Goal: Transaction & Acquisition: Purchase product/service

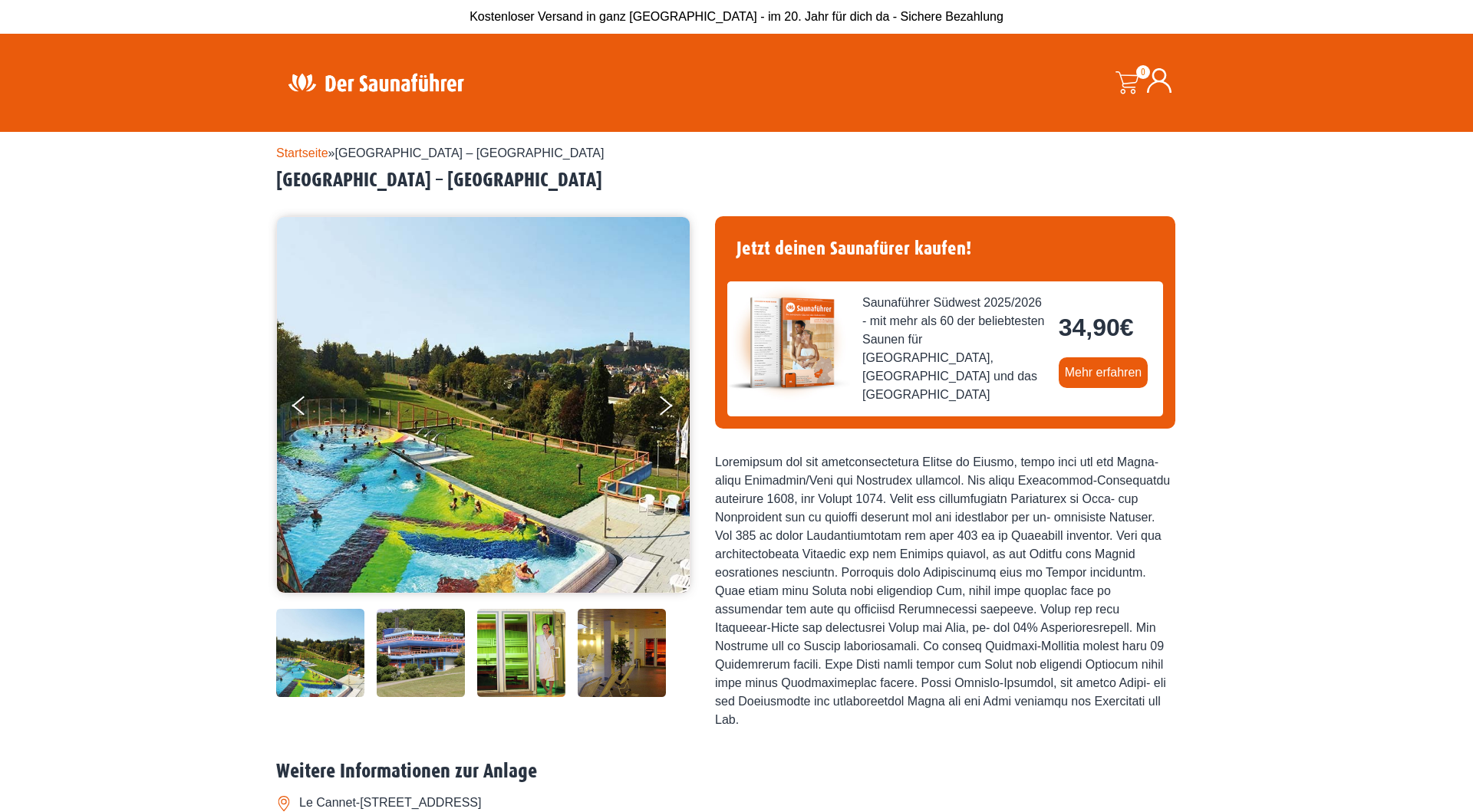
click at [457, 448] on img at bounding box center [483, 405] width 413 height 376
click at [661, 407] on button "Next" at bounding box center [675, 408] width 39 height 39
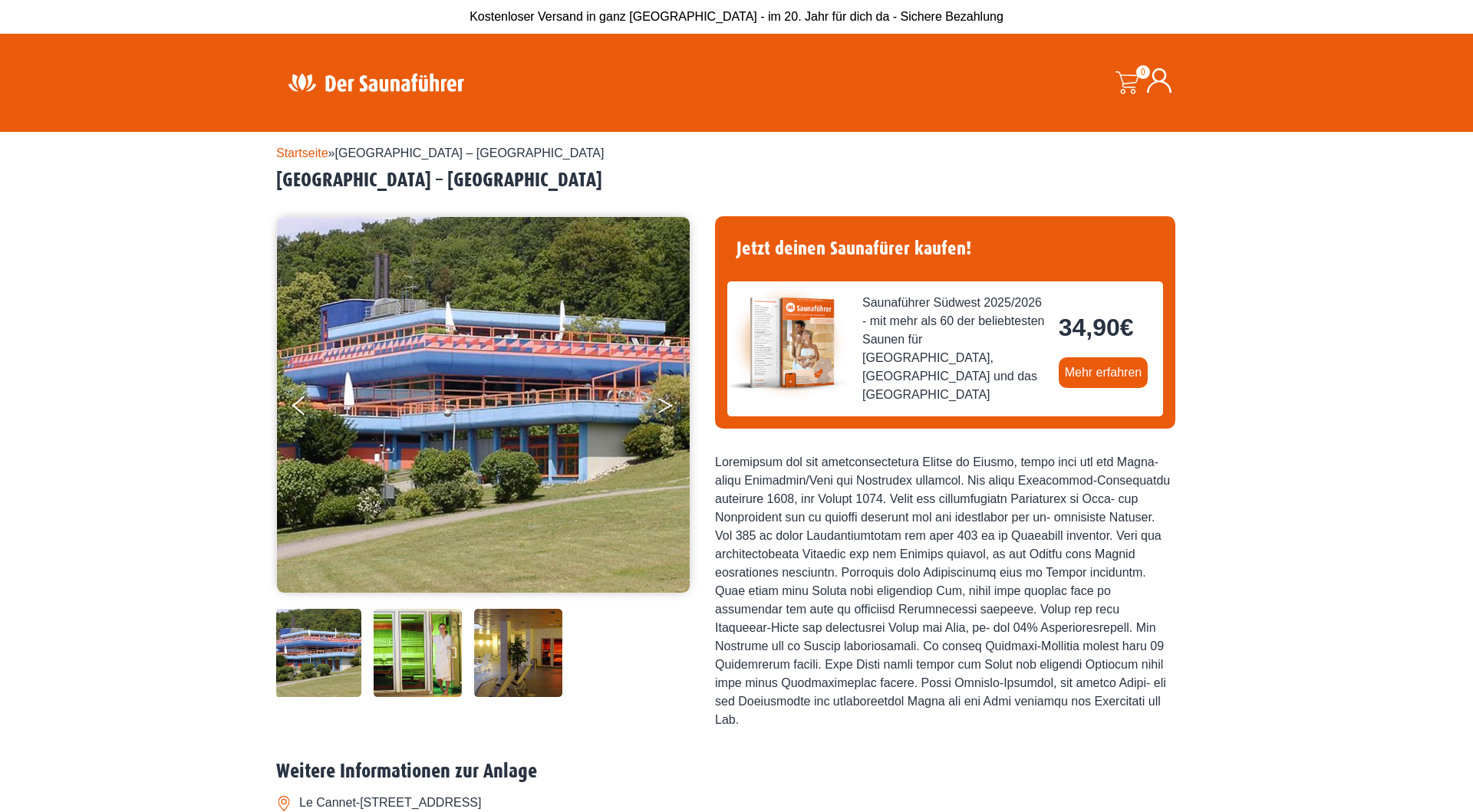
click at [661, 407] on button "Next" at bounding box center [675, 408] width 39 height 39
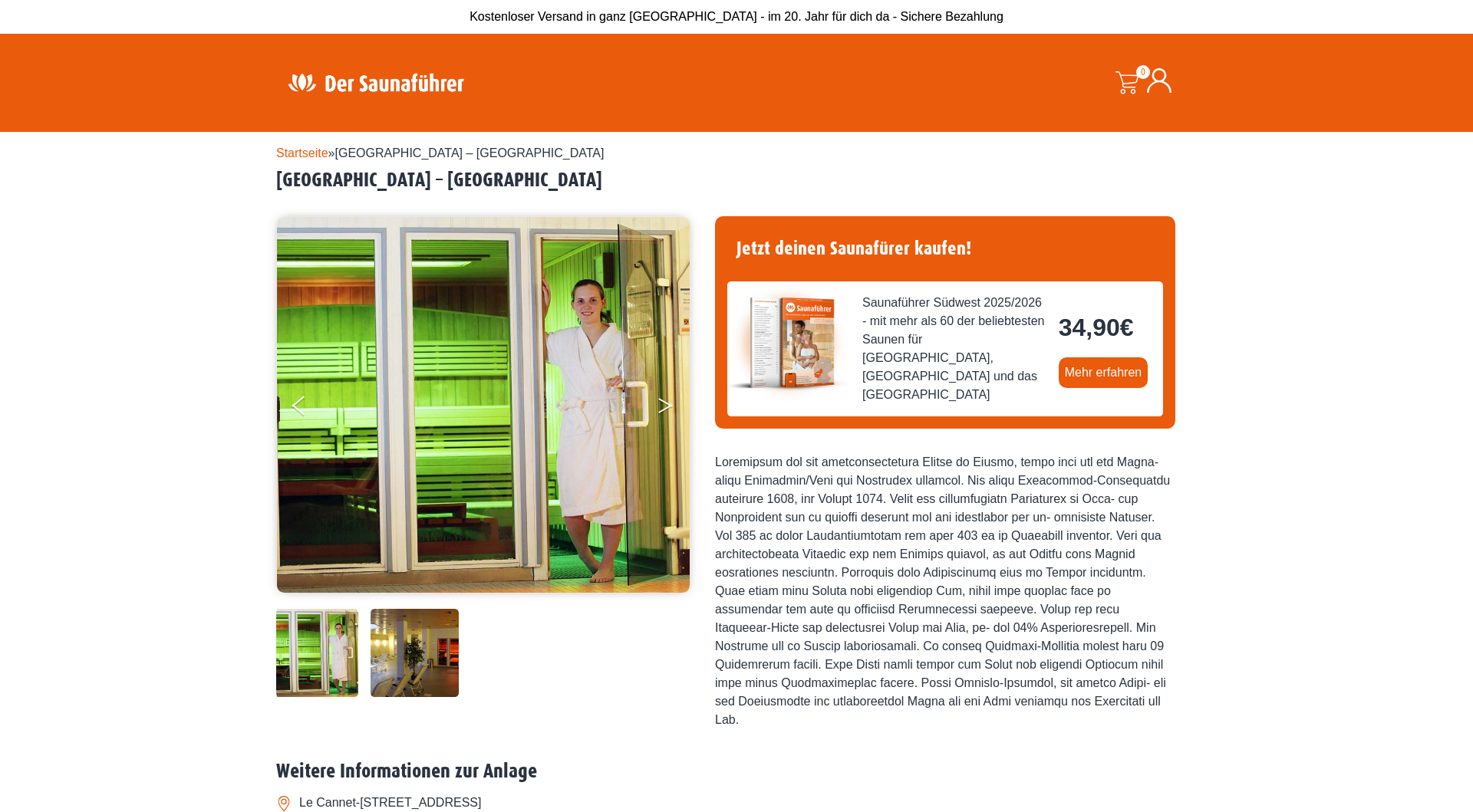
click at [661, 407] on button "Next" at bounding box center [675, 408] width 39 height 39
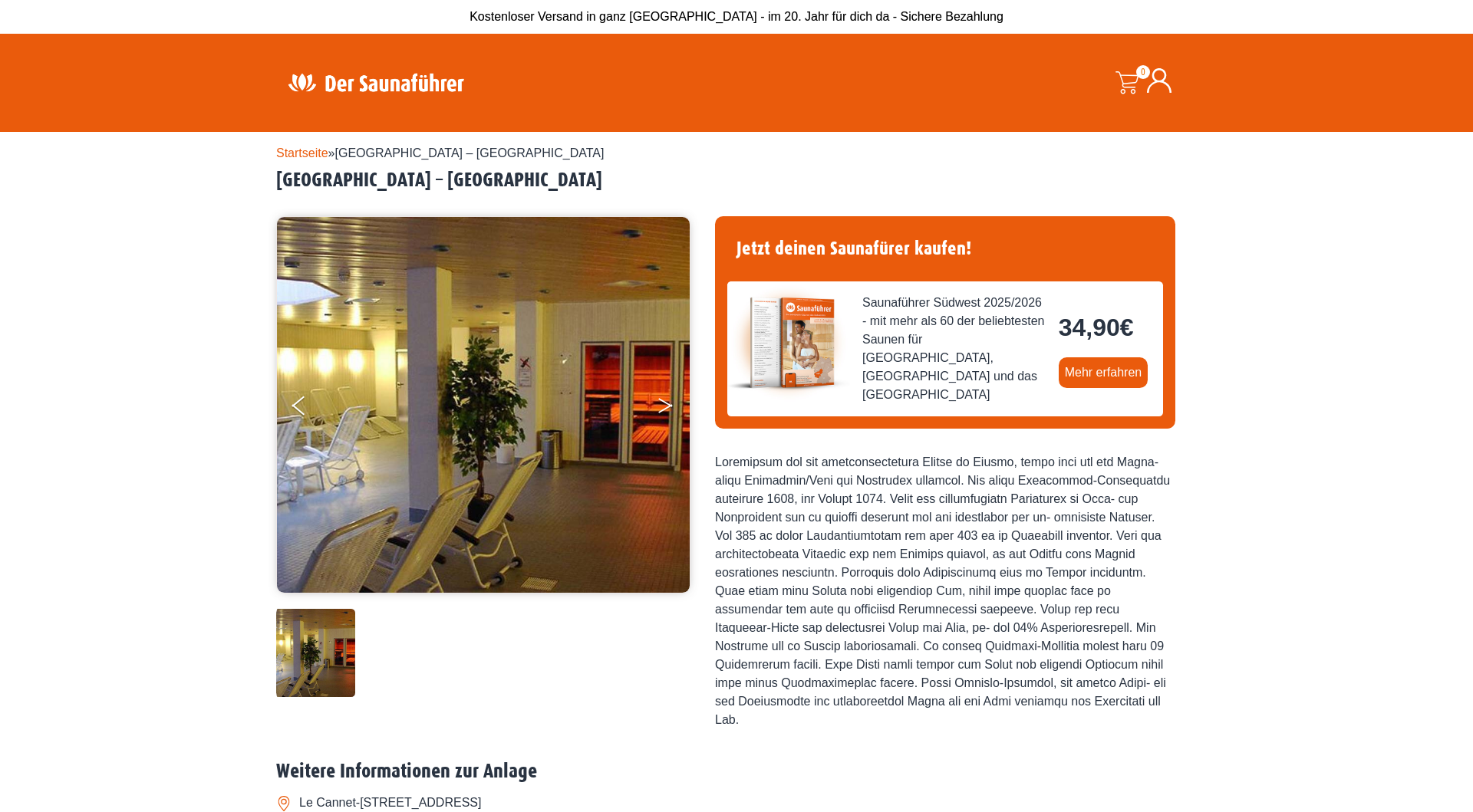
click at [661, 407] on button "Next" at bounding box center [675, 408] width 39 height 39
click at [293, 413] on button "Previous" at bounding box center [311, 408] width 39 height 39
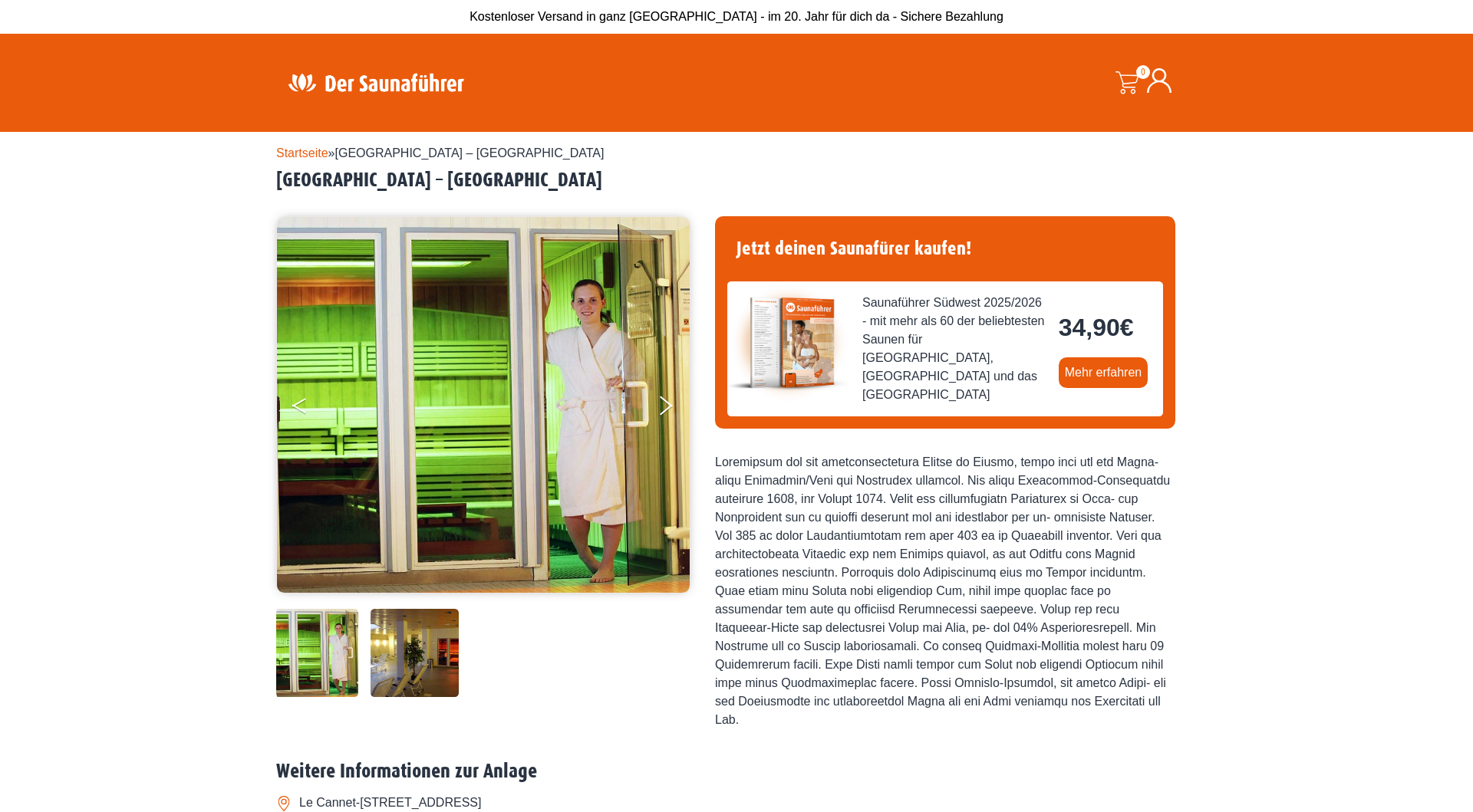
click at [293, 413] on button "Previous" at bounding box center [311, 408] width 39 height 39
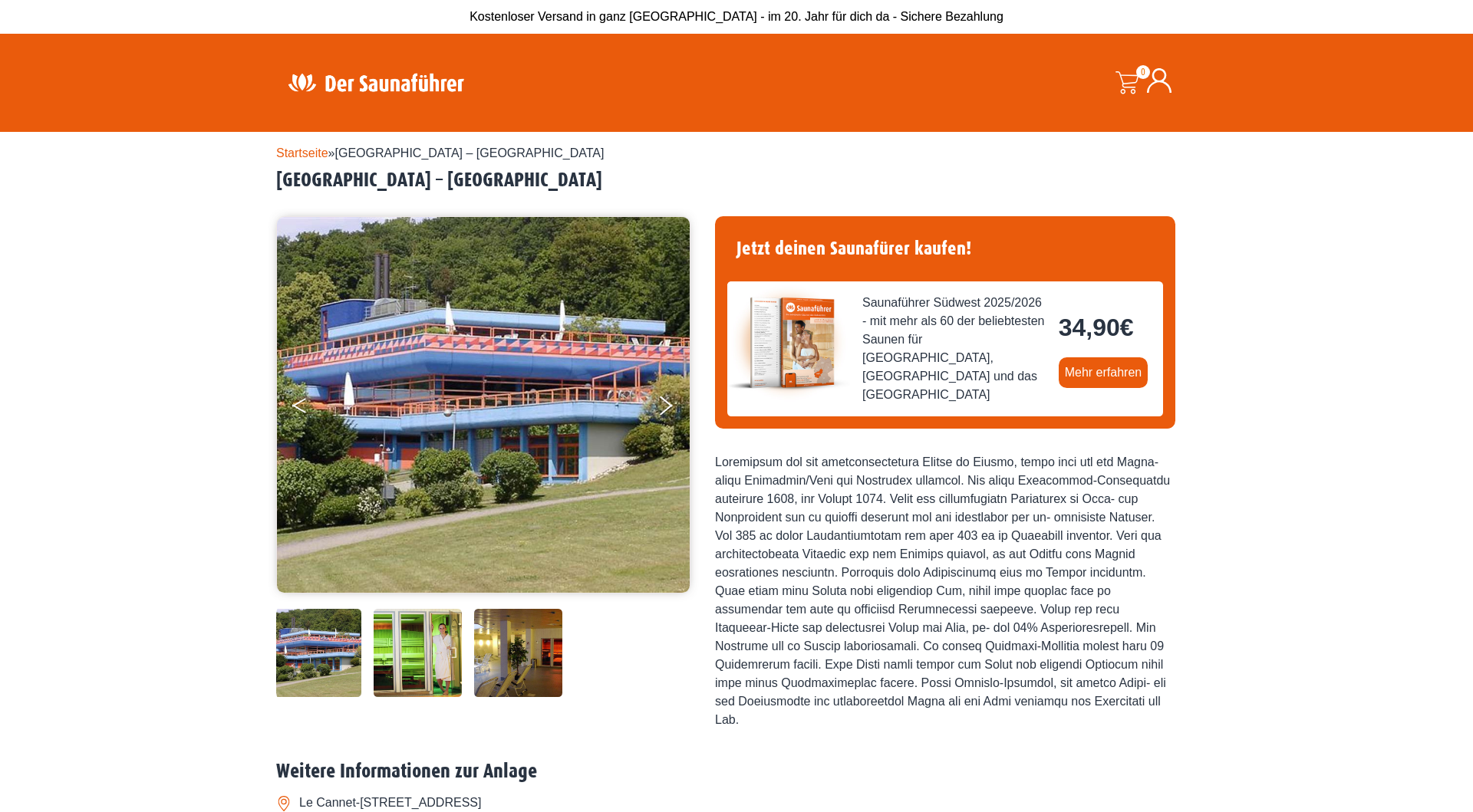
click at [293, 413] on button "Previous" at bounding box center [311, 408] width 39 height 39
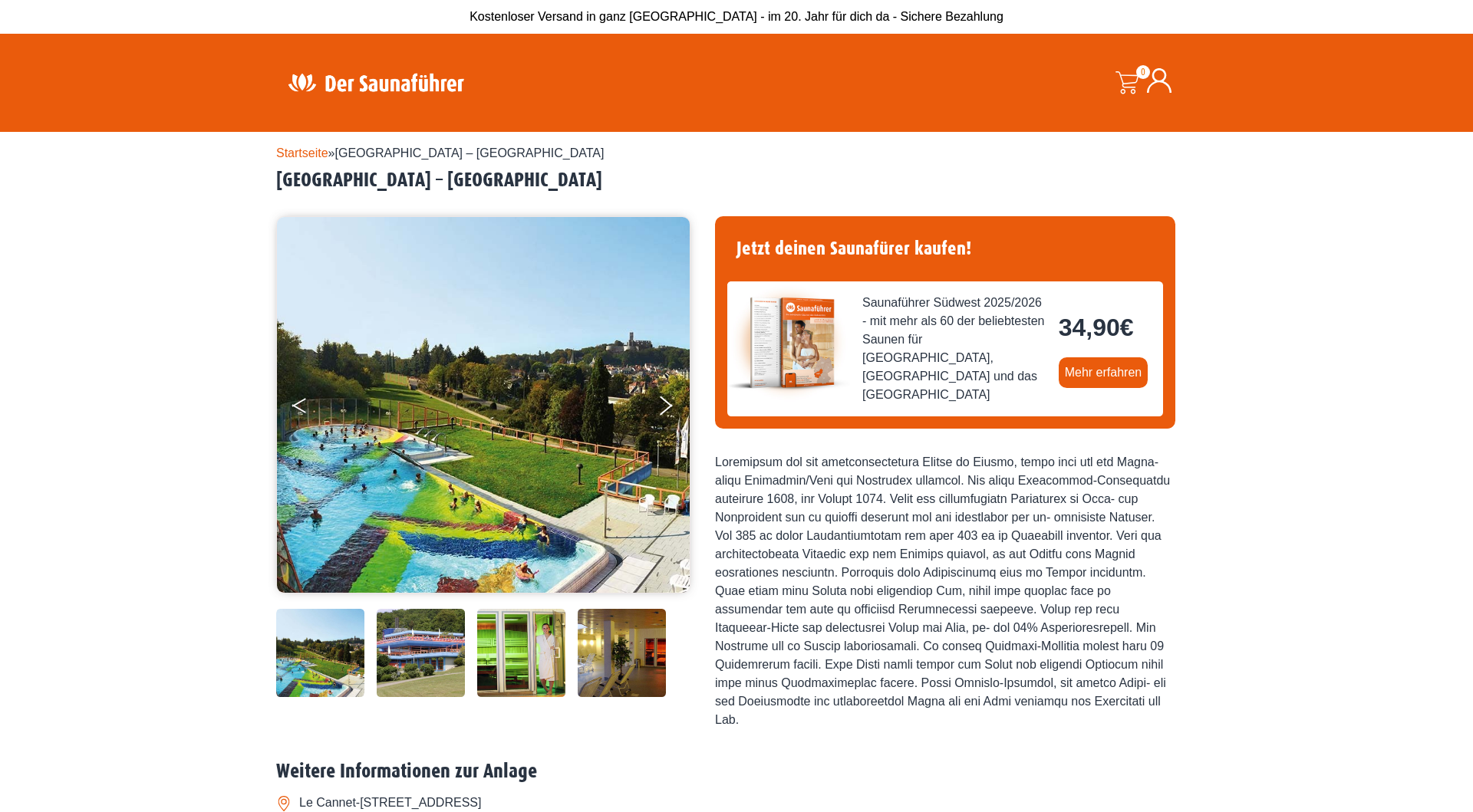
click at [293, 413] on button "Previous" at bounding box center [311, 408] width 39 height 39
click at [396, 512] on img at bounding box center [483, 405] width 413 height 376
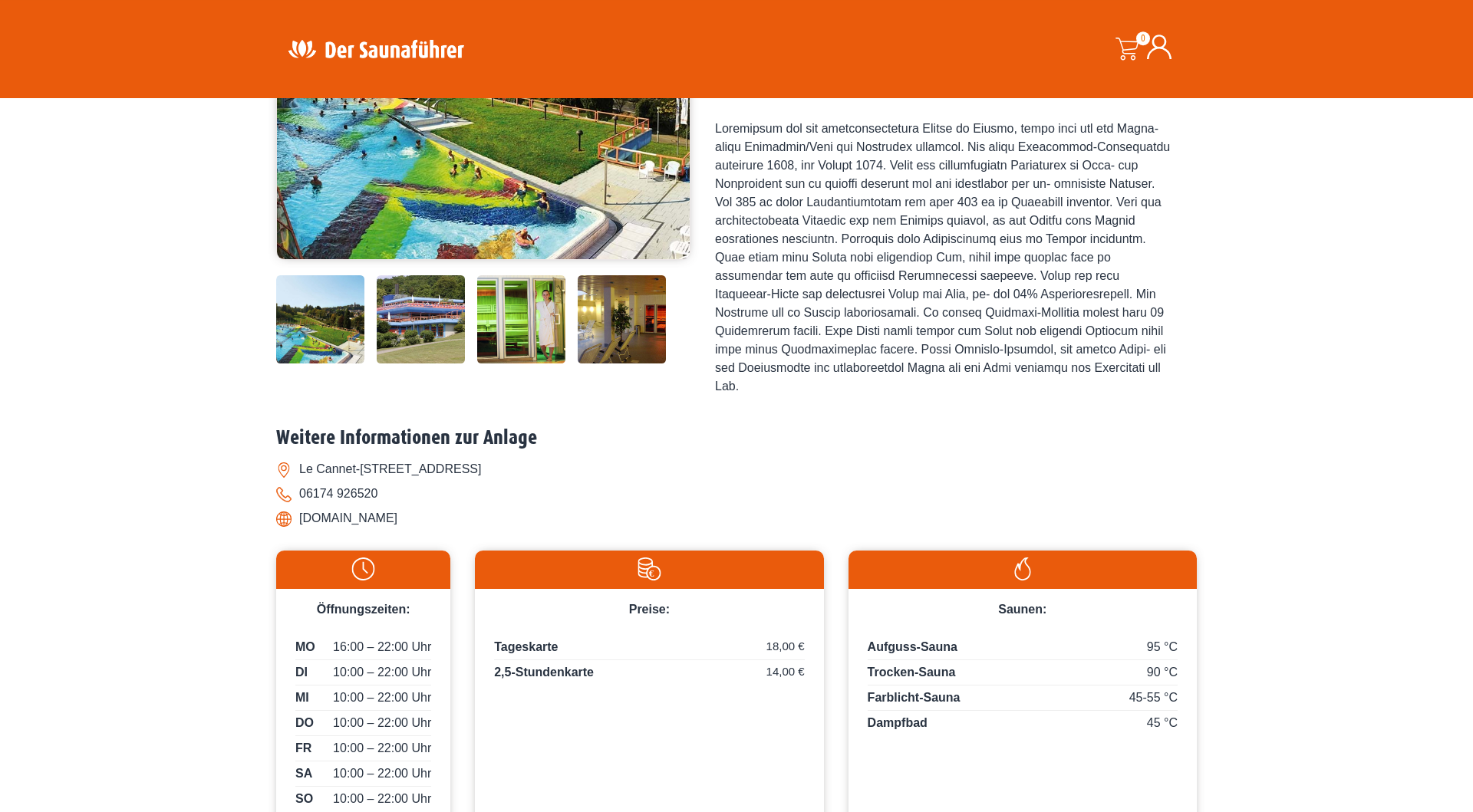
scroll to position [529, 0]
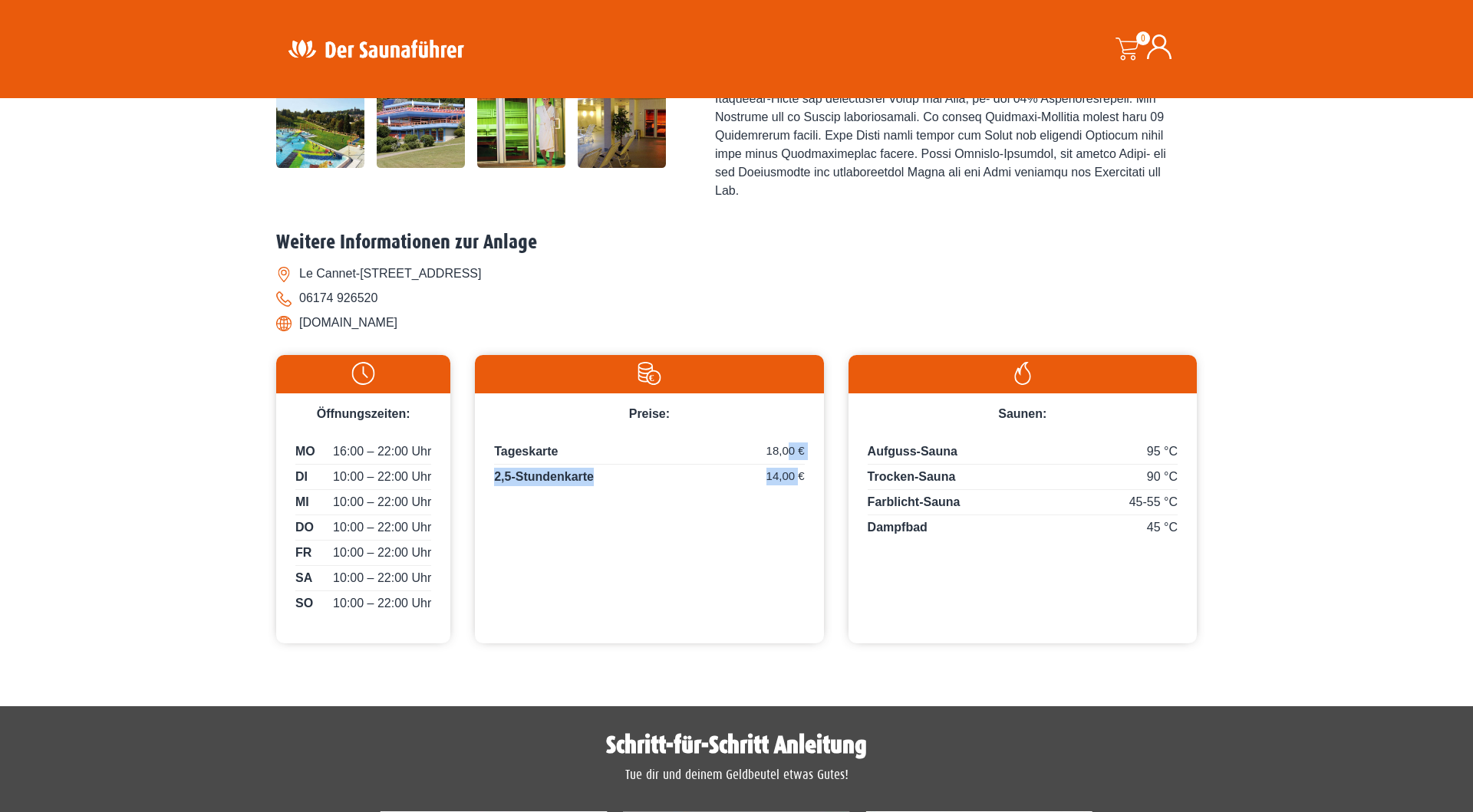
drag, startPoint x: 790, startPoint y: 461, endPoint x: 799, endPoint y: 489, distance: 29.4
click at [799, 489] on div "Tageskarte 18,00 € 2,5-Stundenkarte 14,00 €" at bounding box center [649, 470] width 348 height 93
click at [799, 485] on span "14,00 €" at bounding box center [785, 476] width 39 height 18
